Goal: Task Accomplishment & Management: Manage account settings

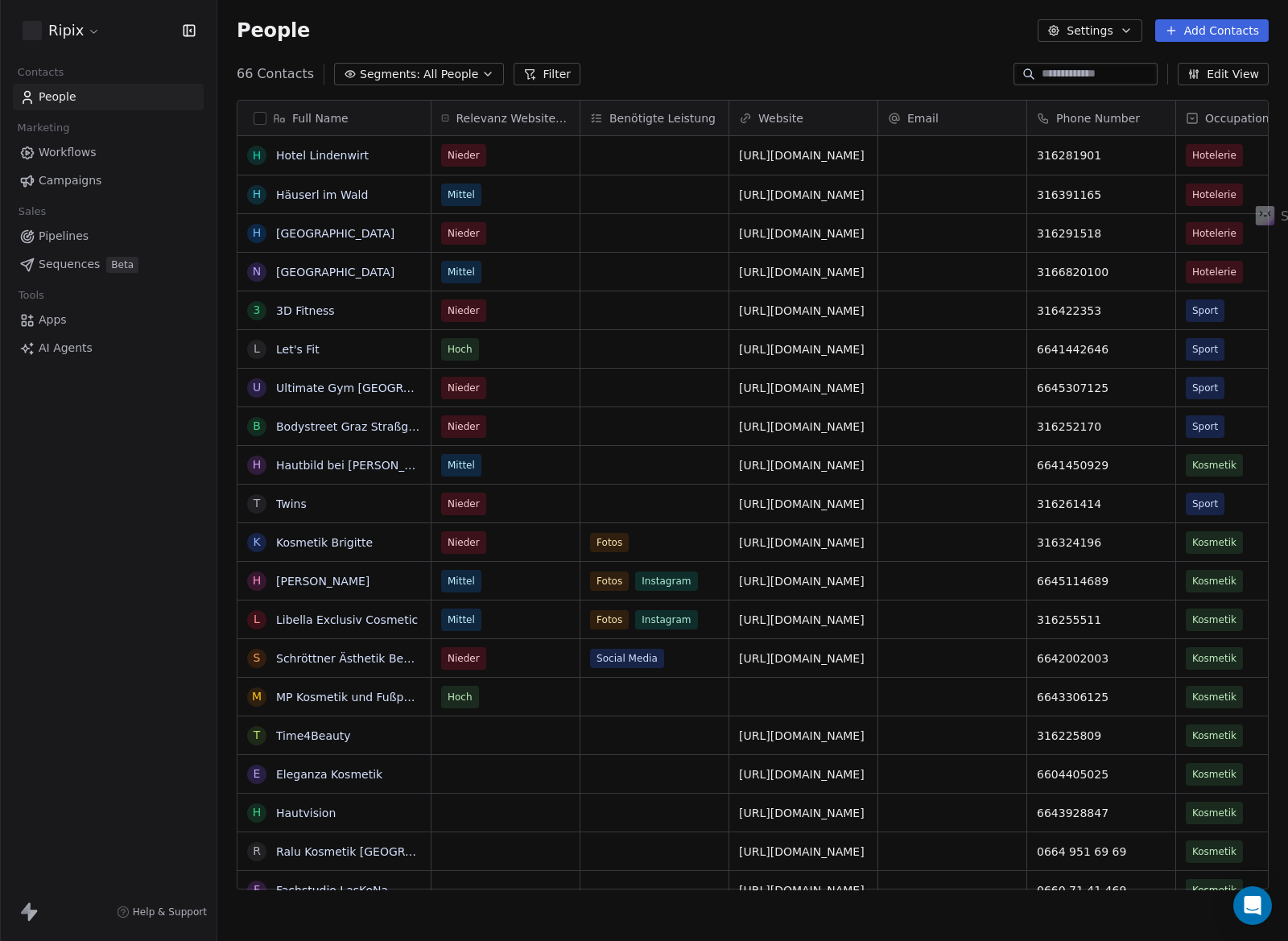
scroll to position [828, 1071]
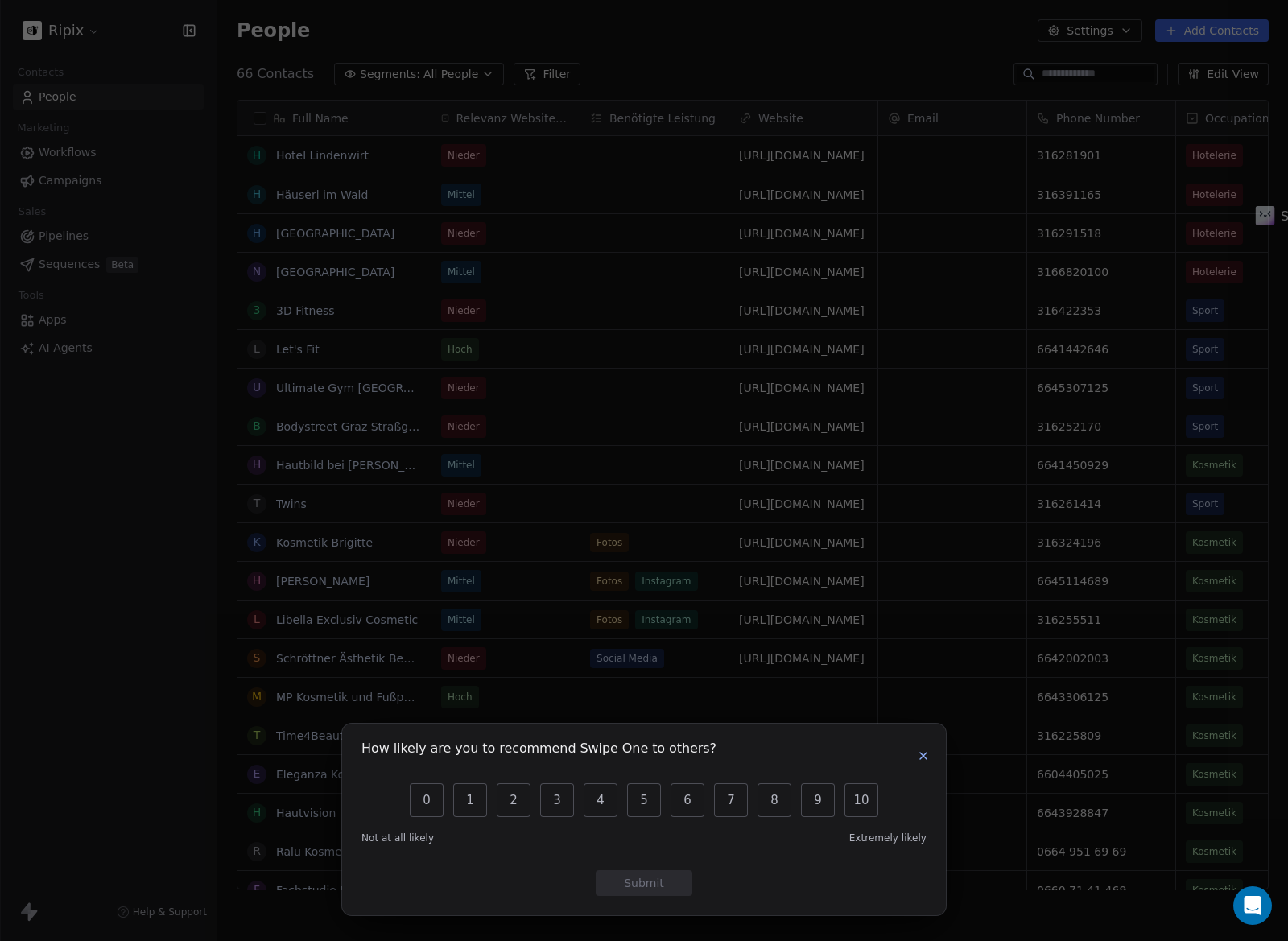
click at [915, 748] on button "button" at bounding box center [924, 756] width 20 height 20
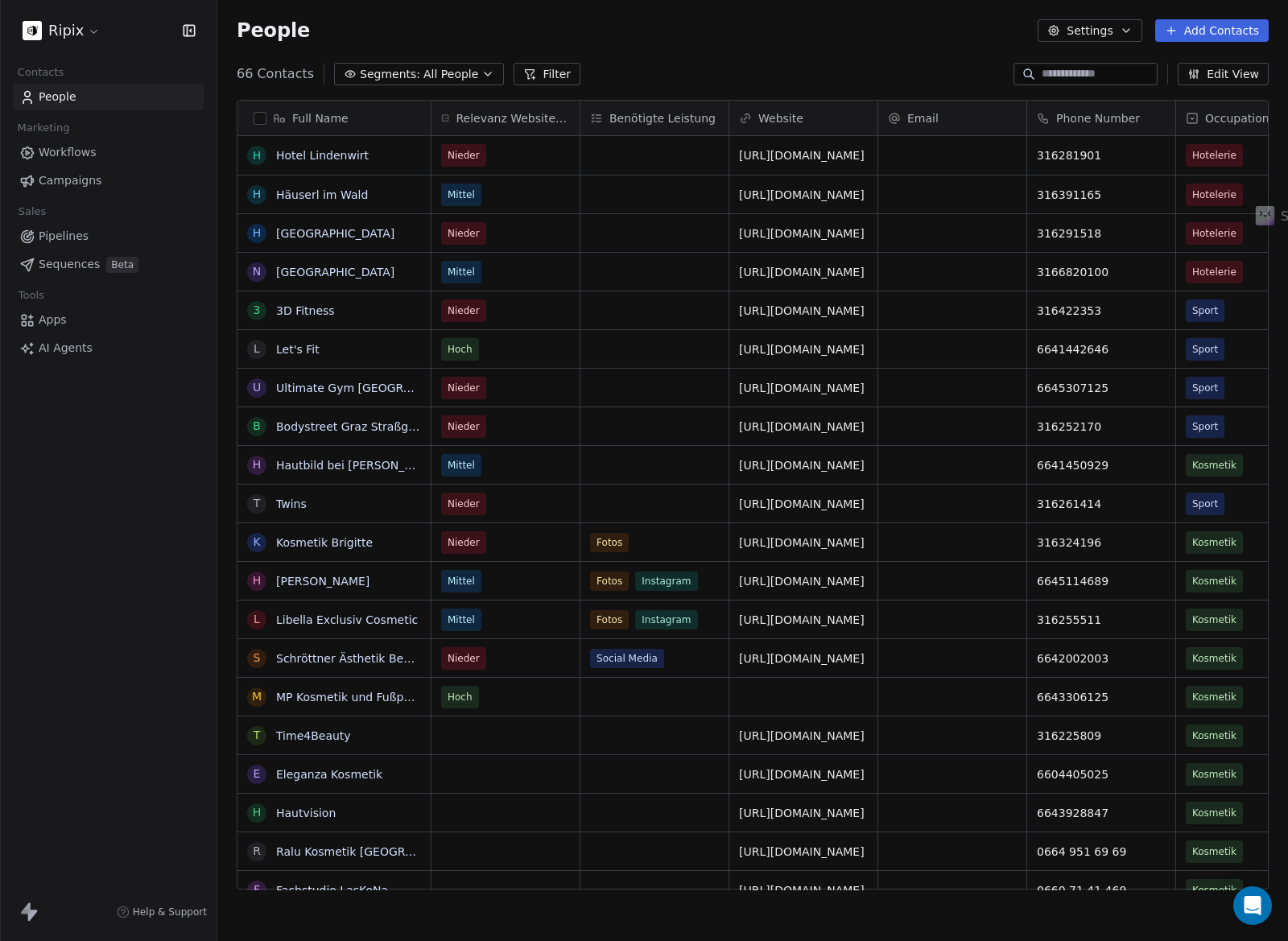
click at [93, 28] on html "Ripix Contacts People Marketing Workflows Campaigns Sales Pipelines Sequences B…" at bounding box center [644, 470] width 1288 height 941
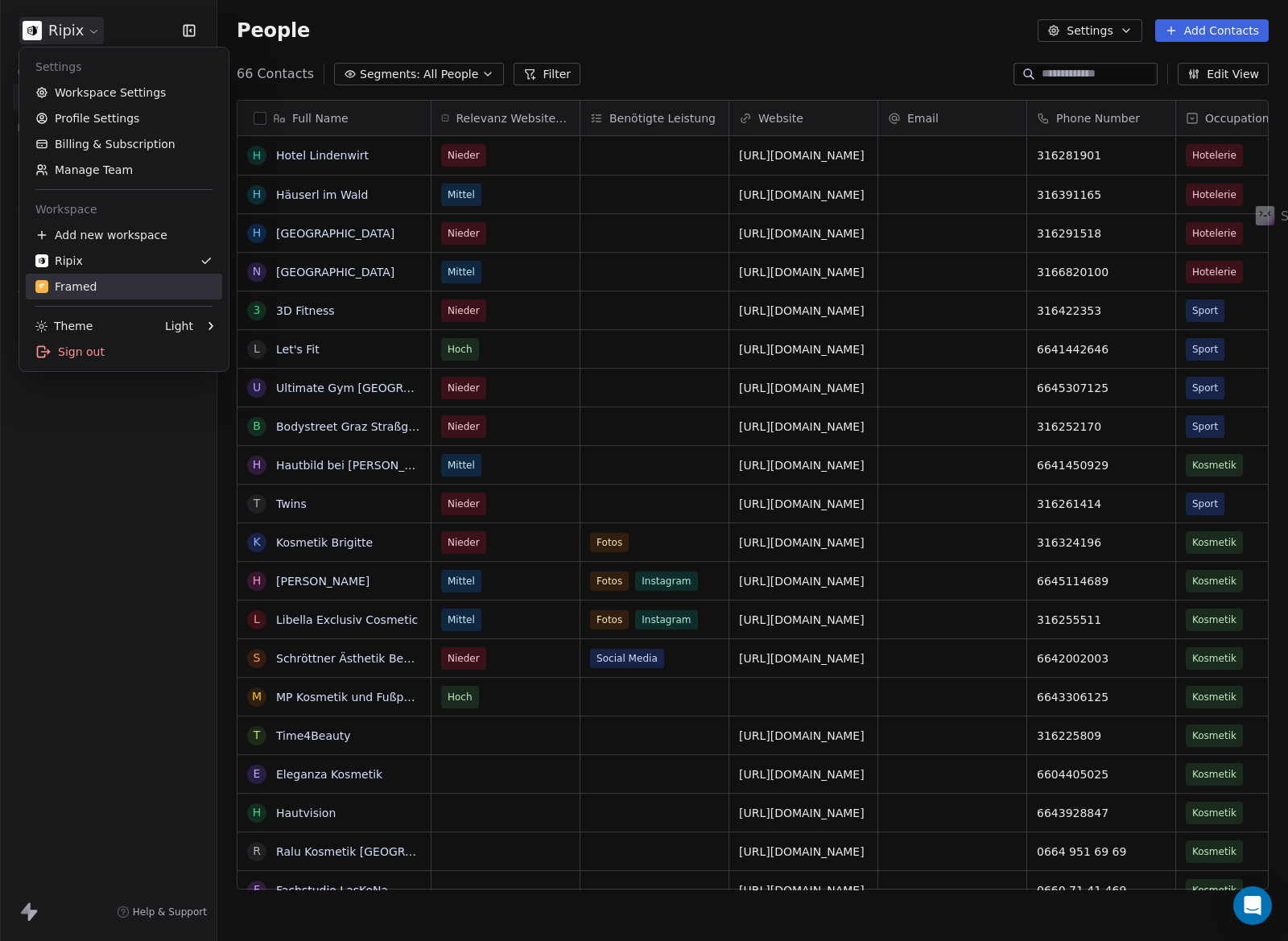
click at [114, 283] on div "Framed" at bounding box center [124, 286] width 177 height 16
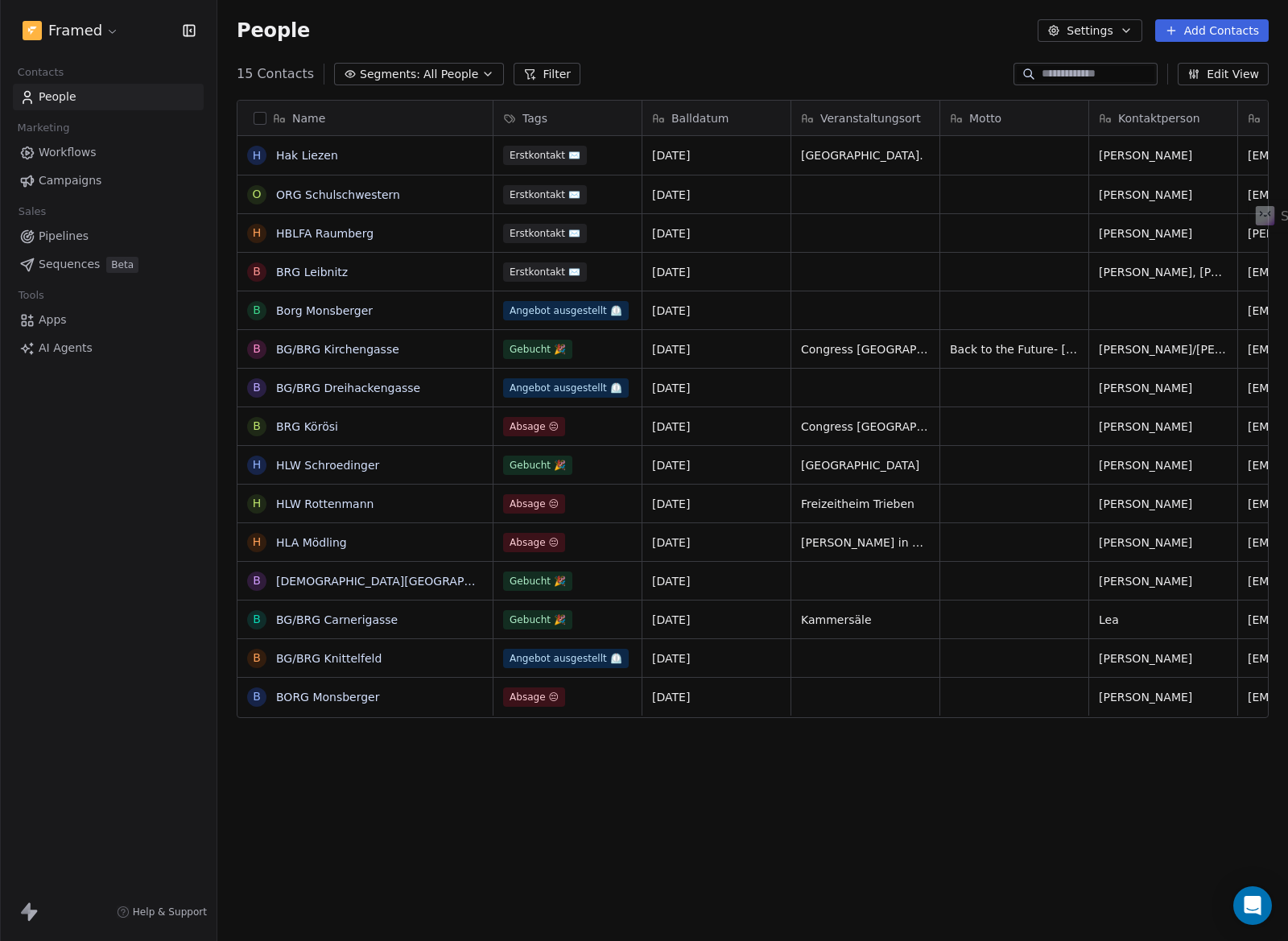
scroll to position [828, 1071]
click at [601, 81] on div "15 Contacts Segments: All People Filter Edit View" at bounding box center [753, 74] width 1071 height 26
click at [457, 72] on span "All People" at bounding box center [450, 74] width 54 height 17
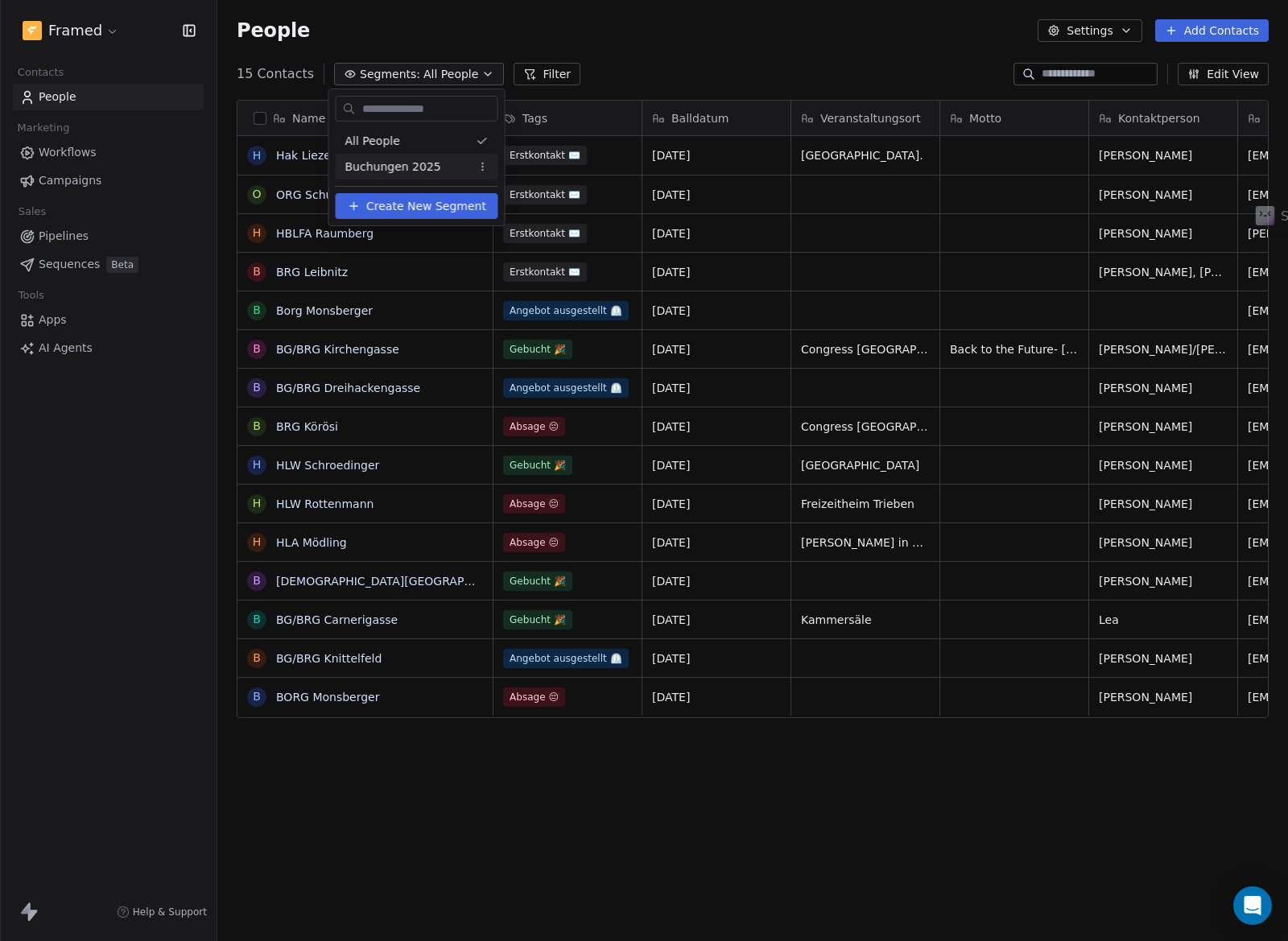
click at [420, 164] on span "Buchungen 2025" at bounding box center [393, 166] width 96 height 17
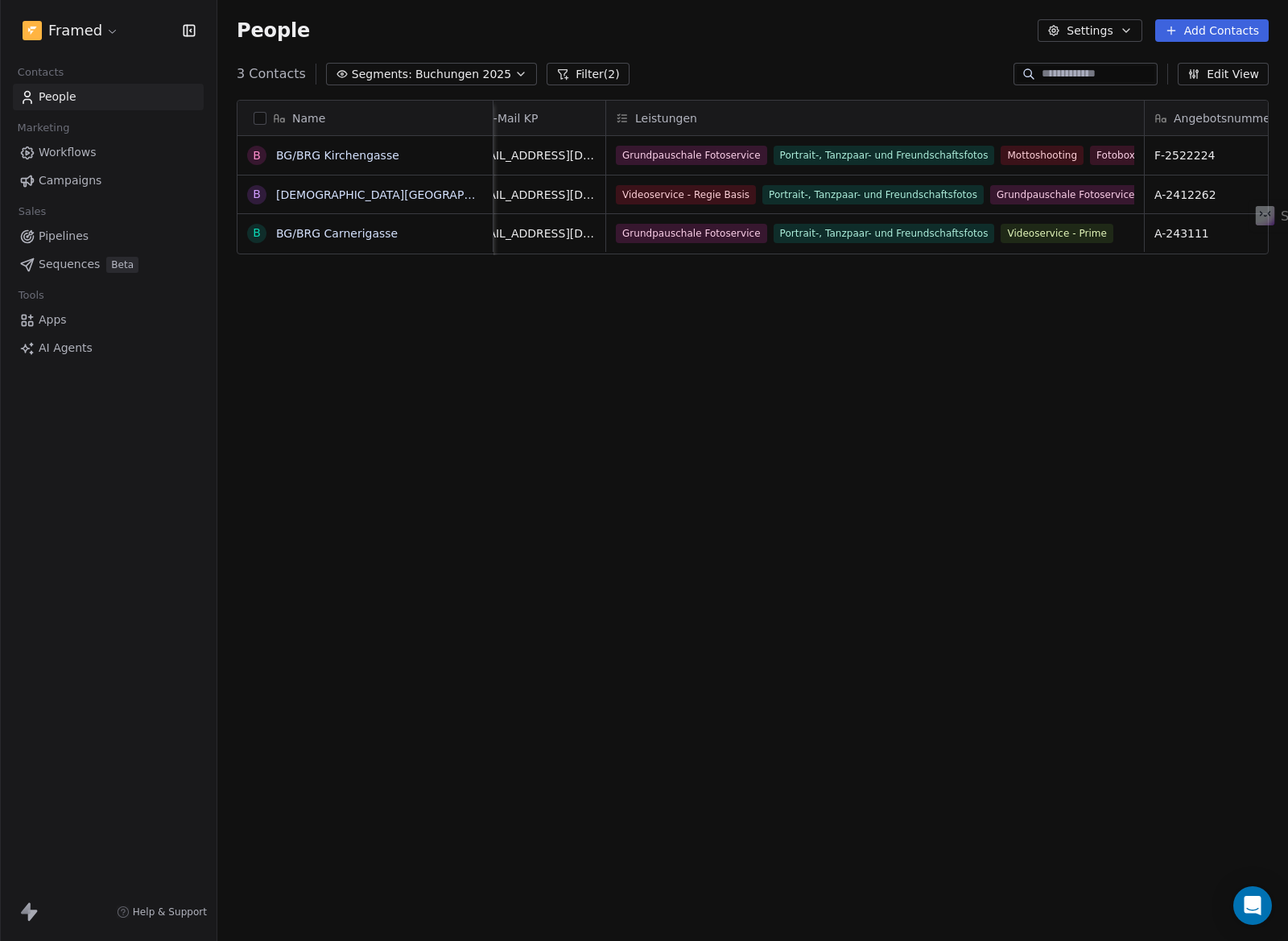
scroll to position [0, 0]
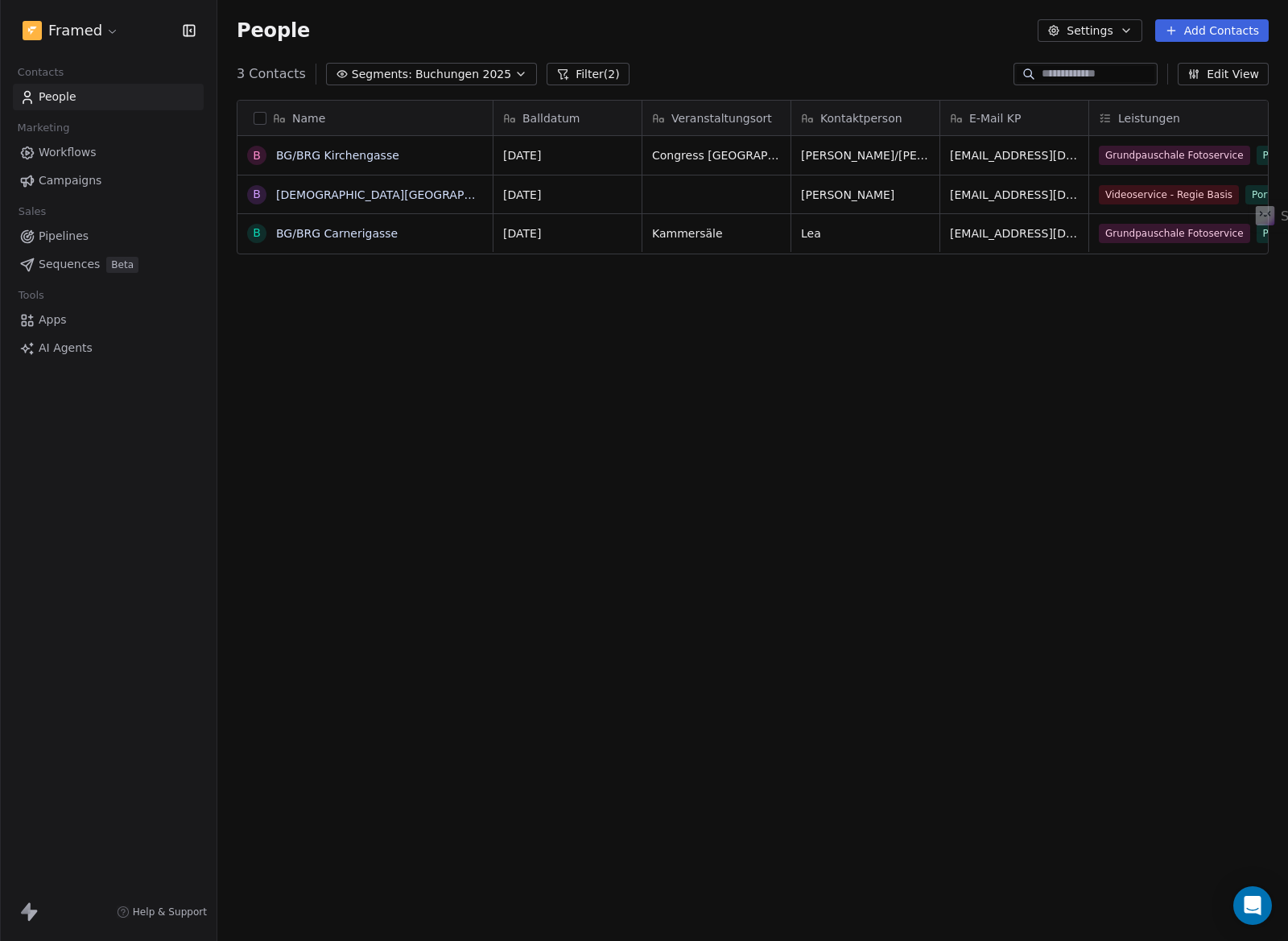
click at [463, 84] on button "Segments: Buchungen 2025" at bounding box center [431, 73] width 211 height 23
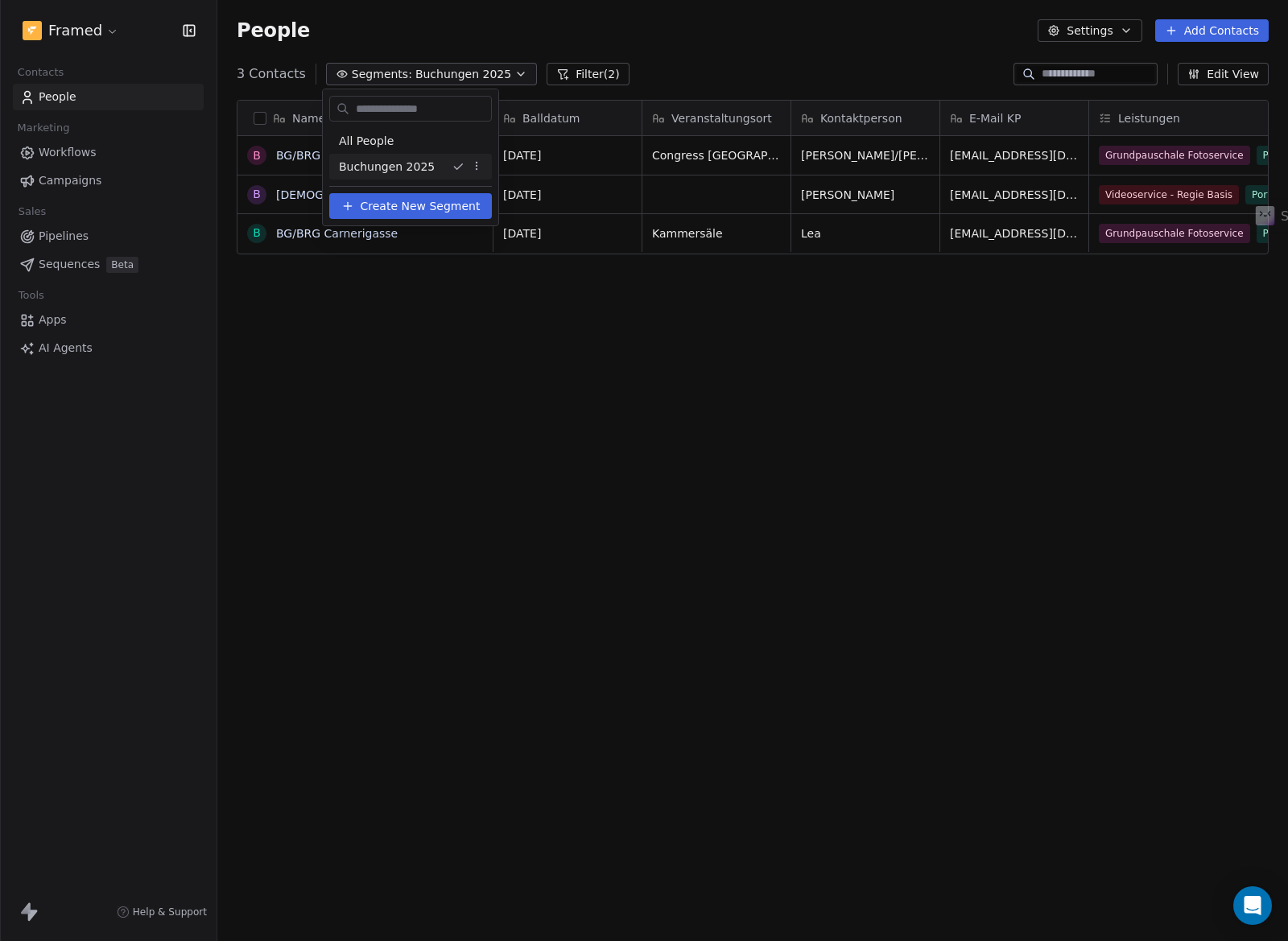
click at [424, 167] on span "Buchungen 2025" at bounding box center [386, 166] width 96 height 17
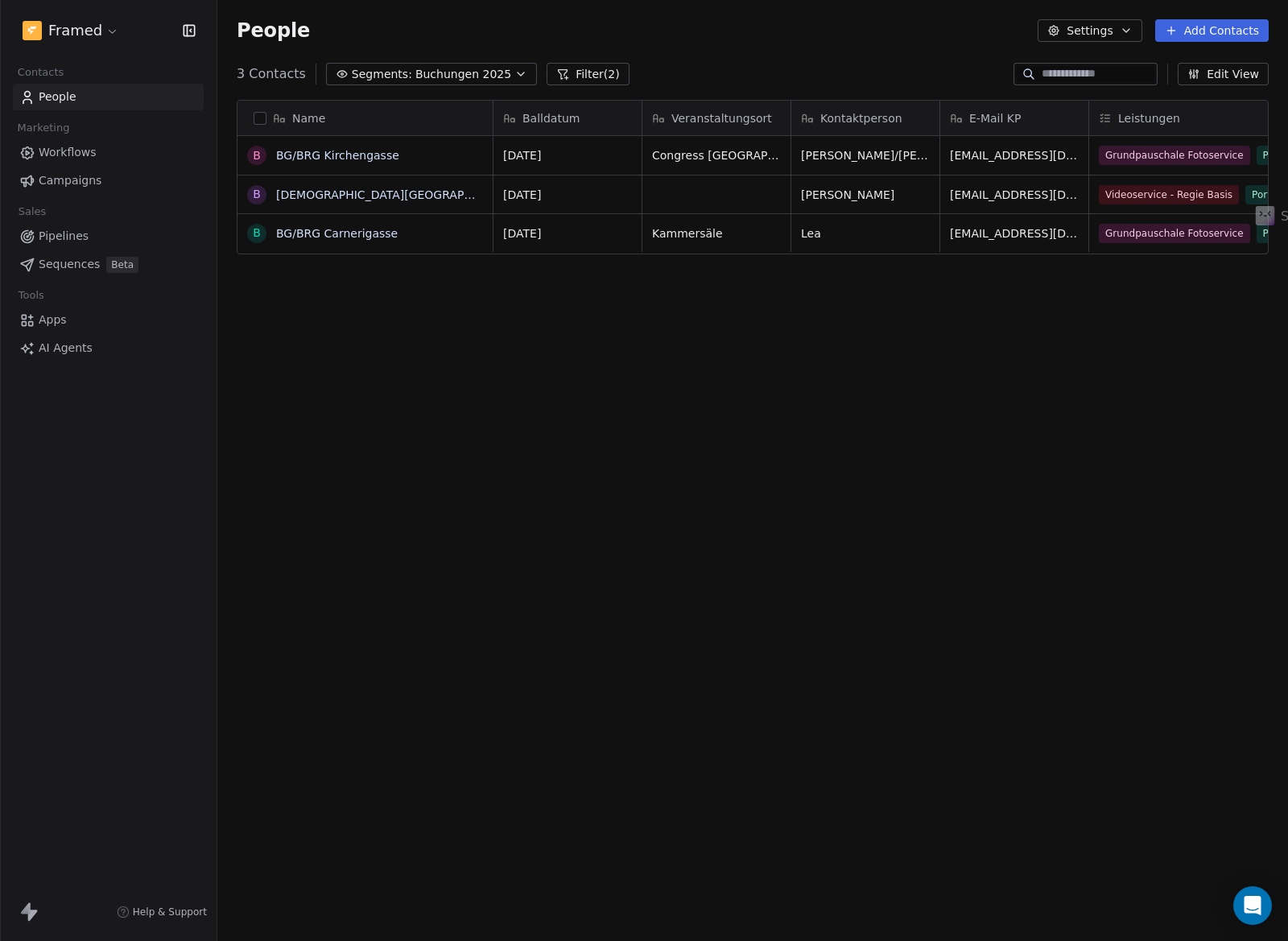
drag, startPoint x: 421, startPoint y: 75, endPoint x: 412, endPoint y: 83, distance: 12.0
click at [421, 75] on span "Buchungen 2025" at bounding box center [463, 74] width 96 height 17
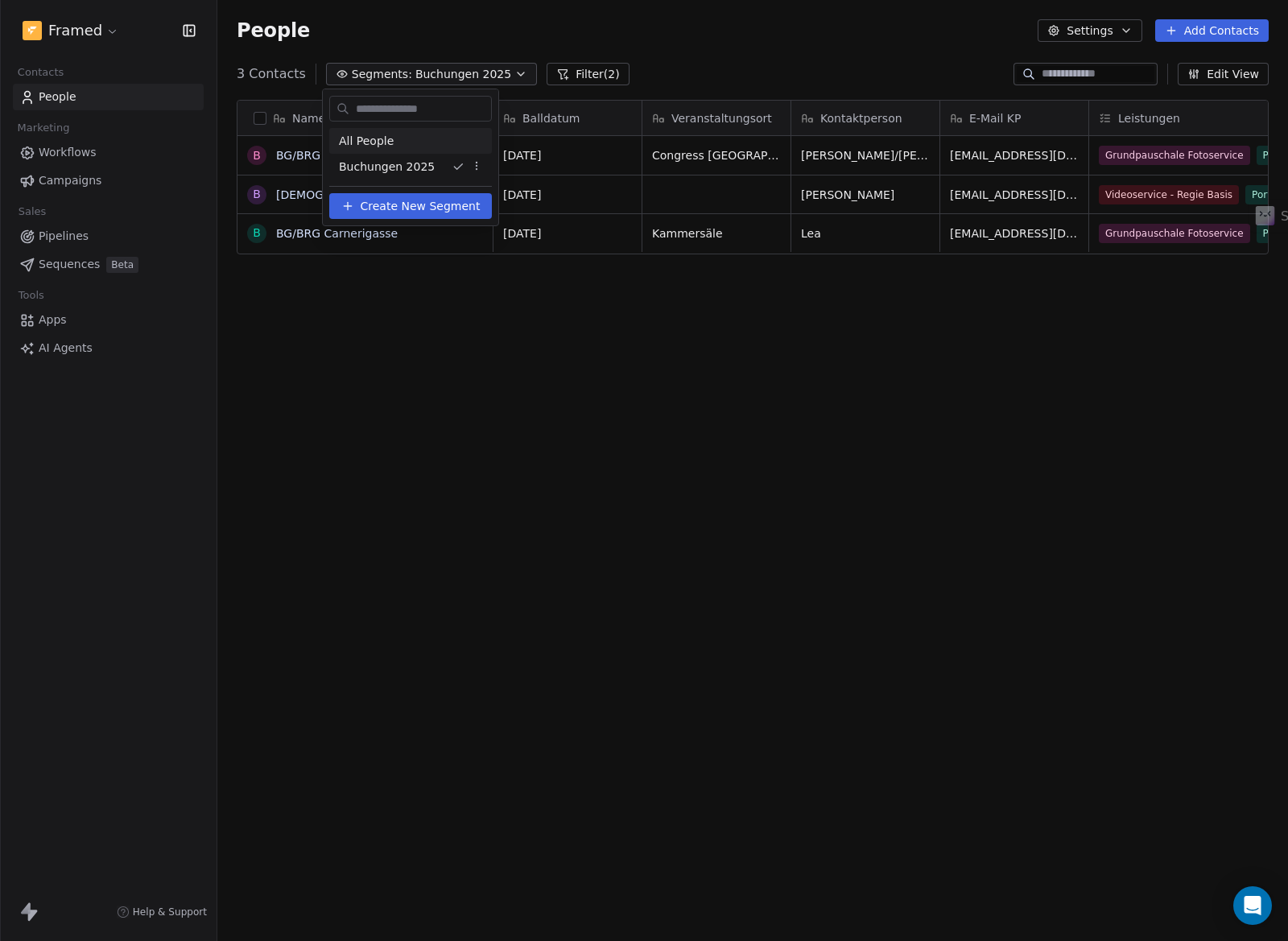
click at [379, 140] on span "All People" at bounding box center [365, 141] width 54 height 17
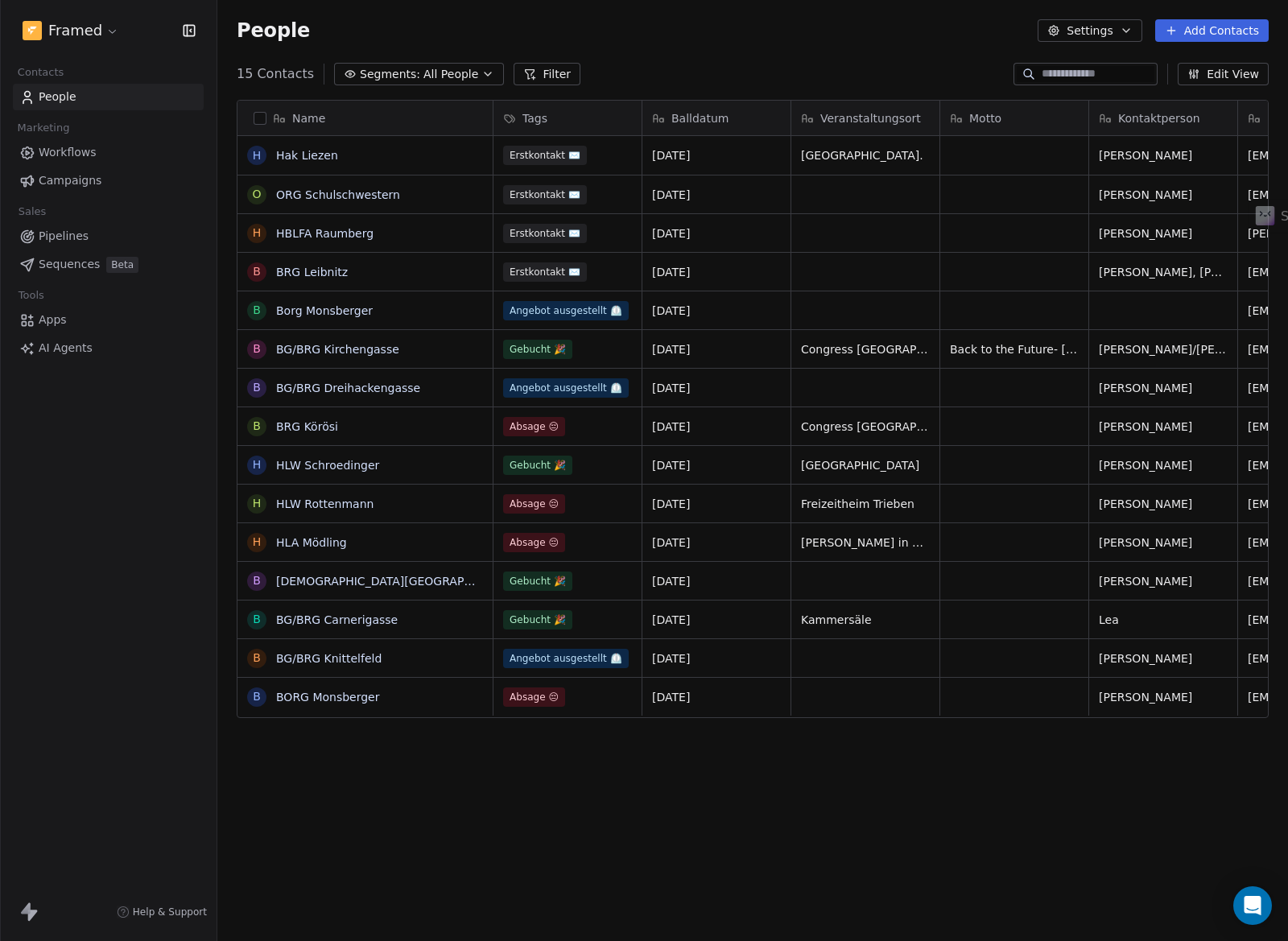
click at [699, 121] on span "Balldatum" at bounding box center [700, 118] width 57 height 16
click at [702, 115] on html "Framed Contacts People Marketing Workflows Campaigns Sales Pipelines Sequences …" at bounding box center [644, 470] width 1288 height 941
click at [1214, 74] on button "Edit View" at bounding box center [1224, 73] width 91 height 23
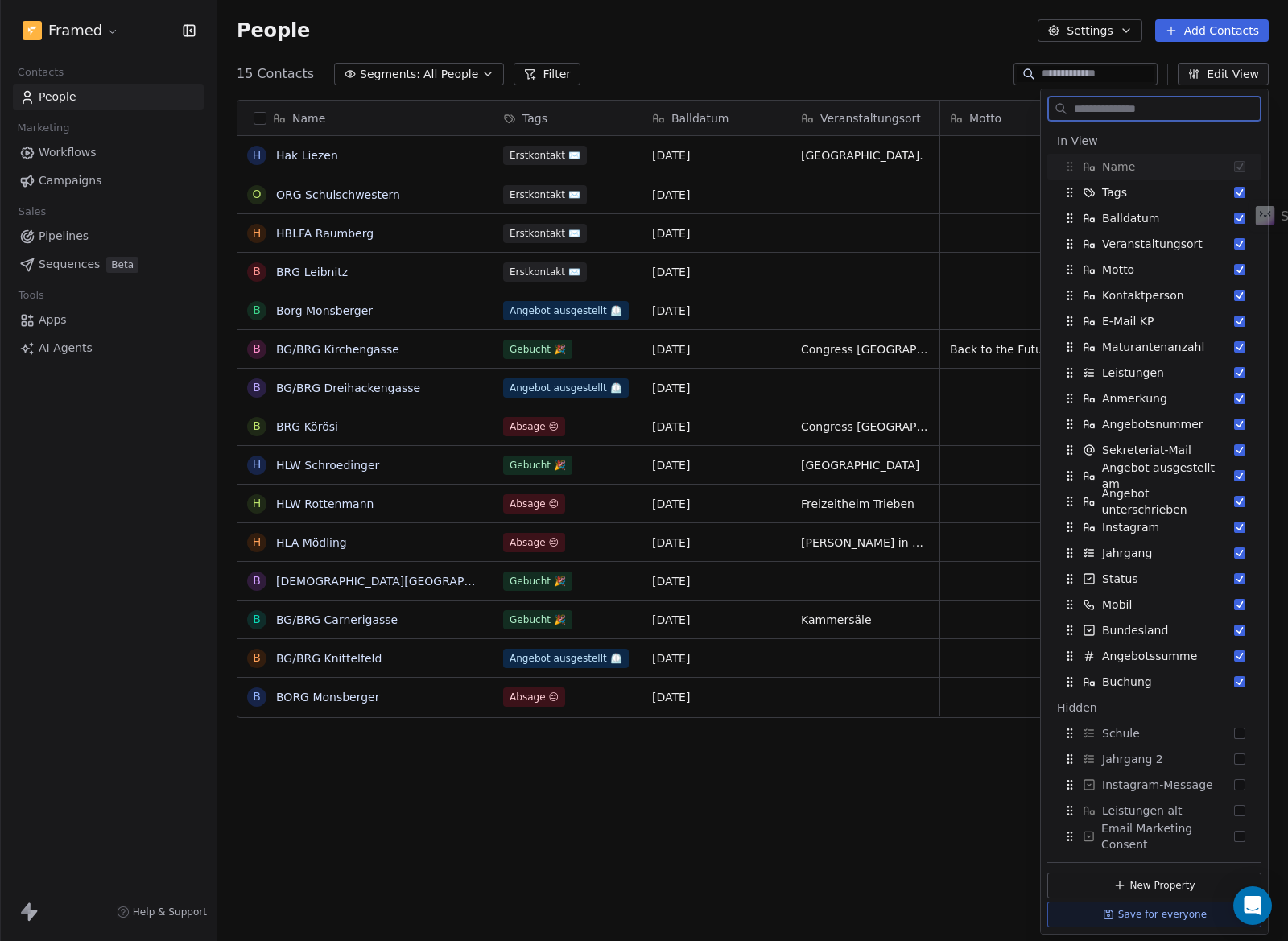
click at [1214, 74] on button "Edit View" at bounding box center [1224, 73] width 91 height 23
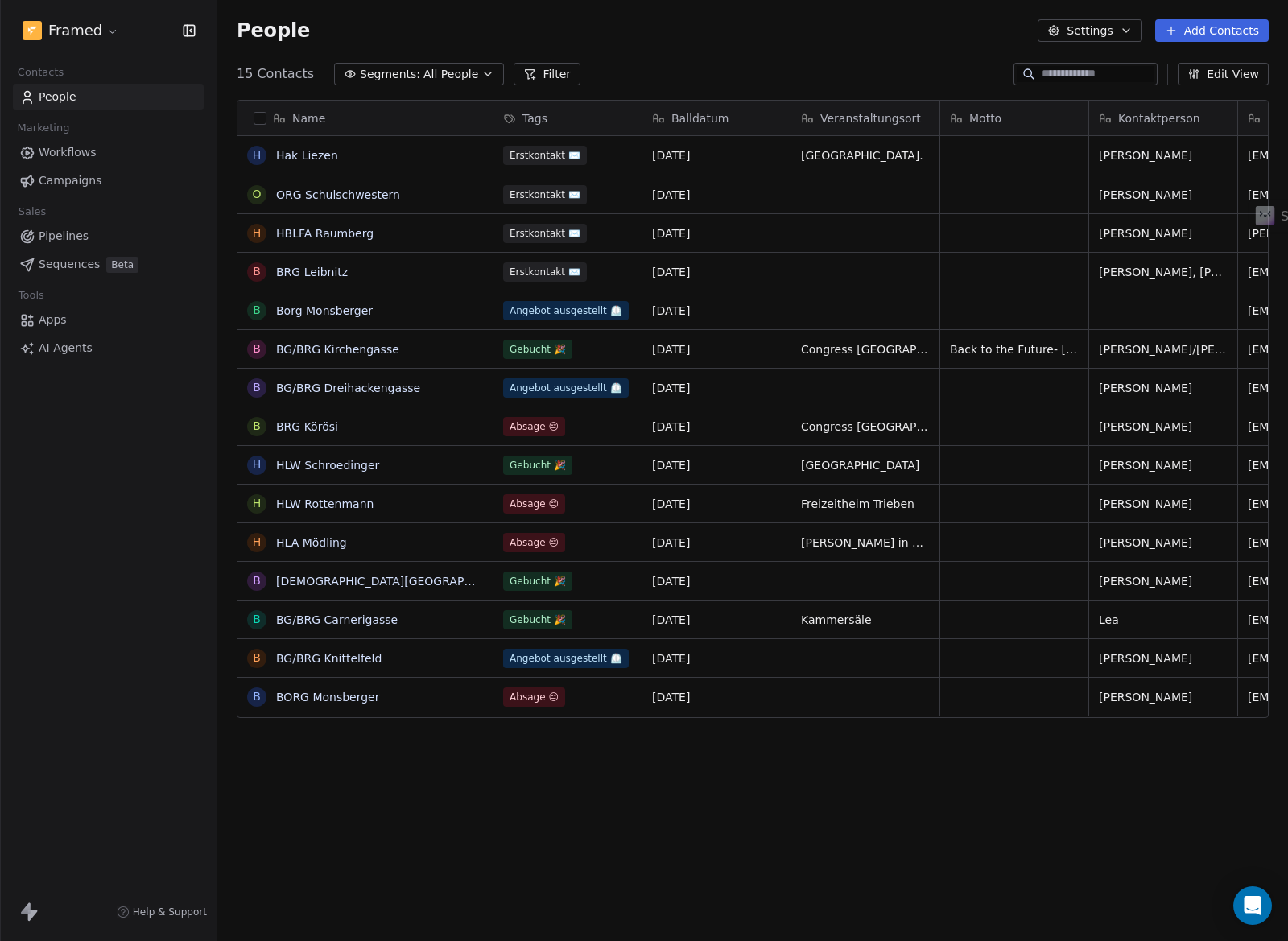
click at [409, 75] on span "Segments:" at bounding box center [390, 74] width 60 height 17
